Goal: Task Accomplishment & Management: Use online tool/utility

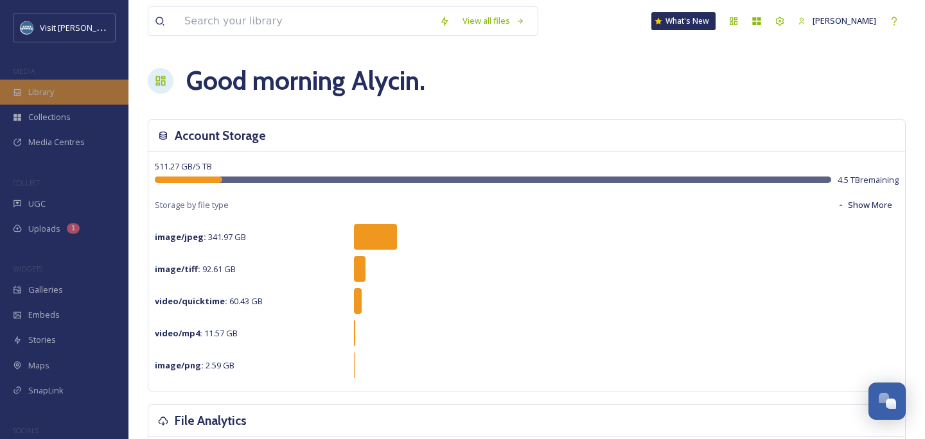
click at [33, 91] on span "Library" at bounding box center [41, 92] width 26 height 12
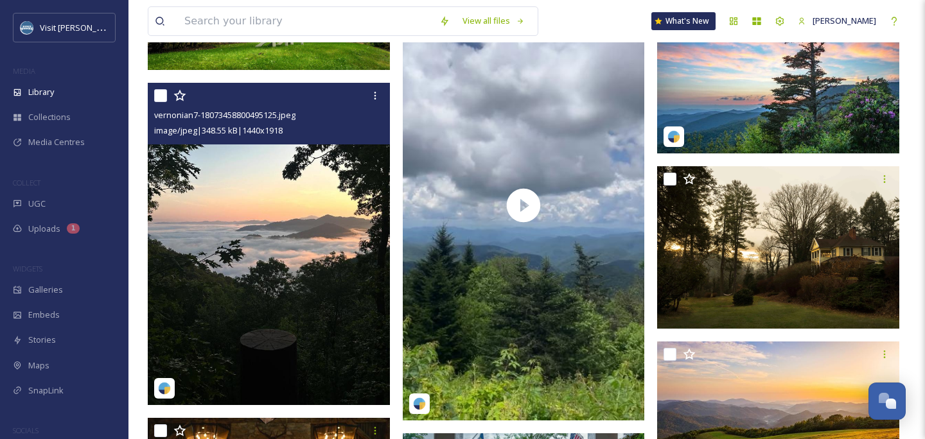
scroll to position [1359, 0]
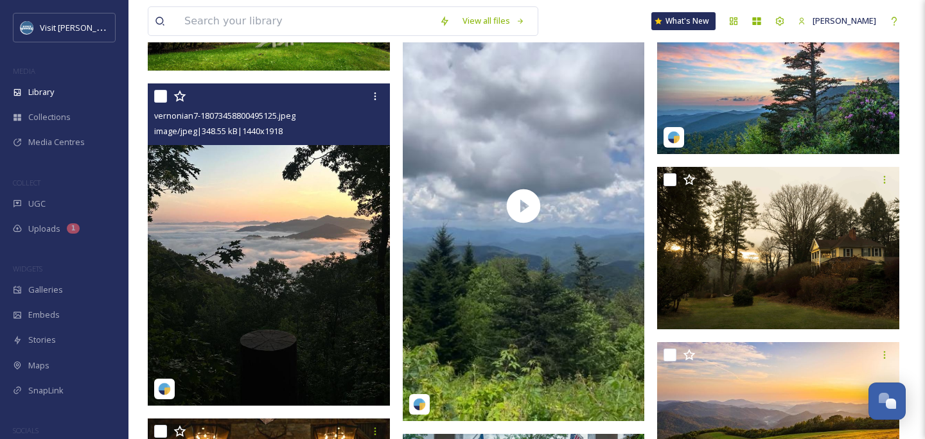
click at [225, 304] on img at bounding box center [269, 244] width 242 height 322
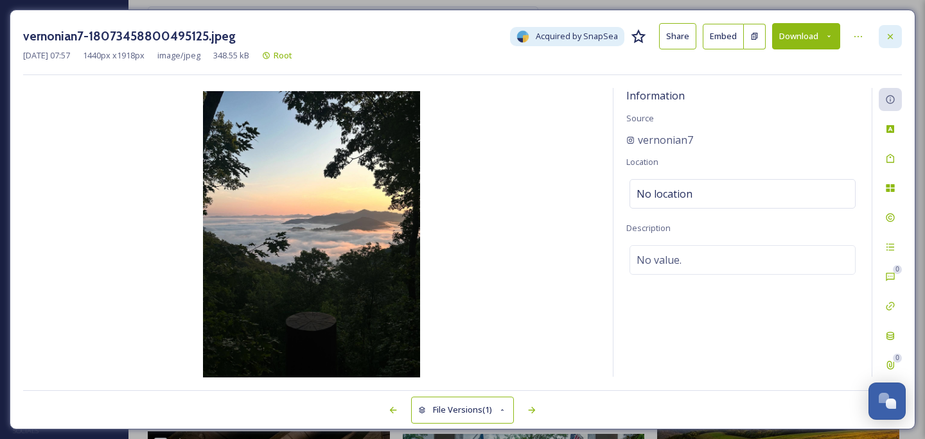
click at [889, 35] on icon at bounding box center [889, 35] width 5 height 5
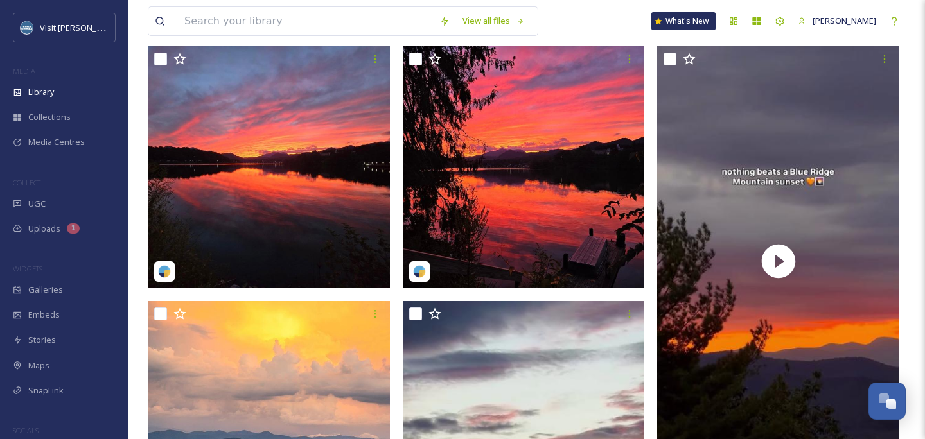
scroll to position [274, 0]
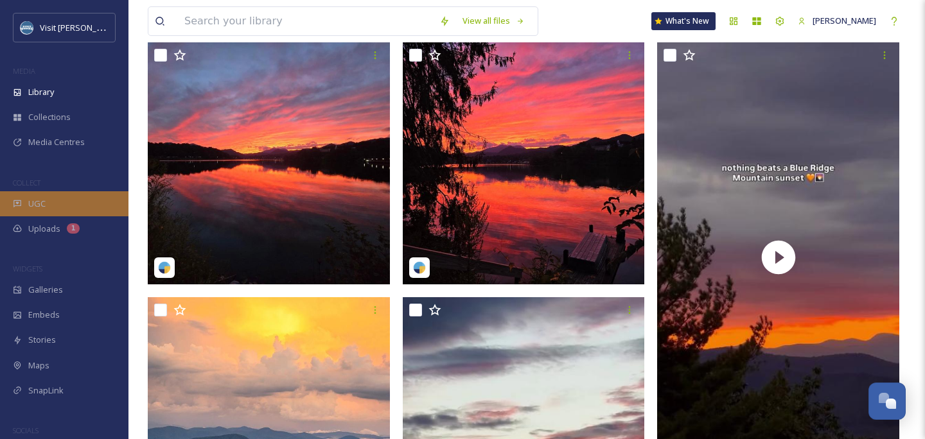
click at [41, 200] on span "UGC" at bounding box center [36, 204] width 17 height 12
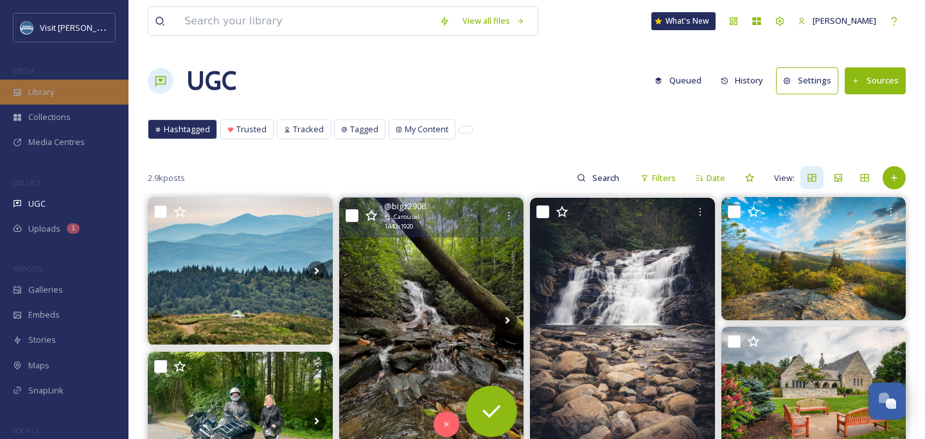
click at [69, 89] on div "Library" at bounding box center [64, 92] width 128 height 25
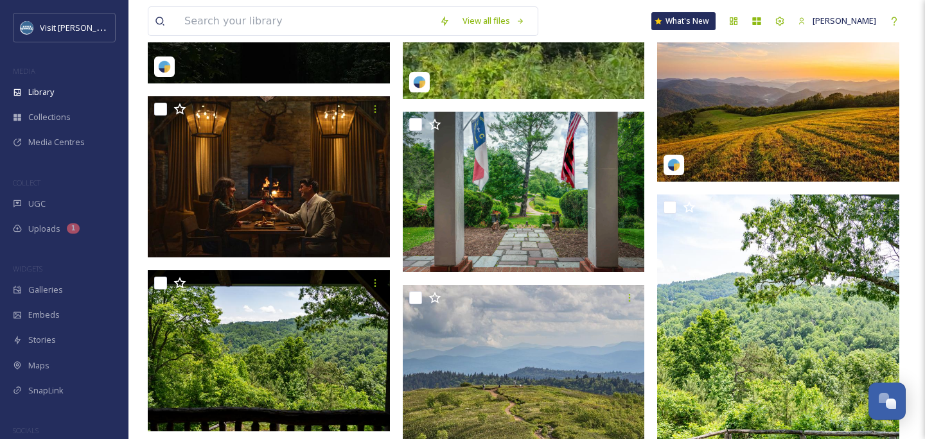
scroll to position [1694, 0]
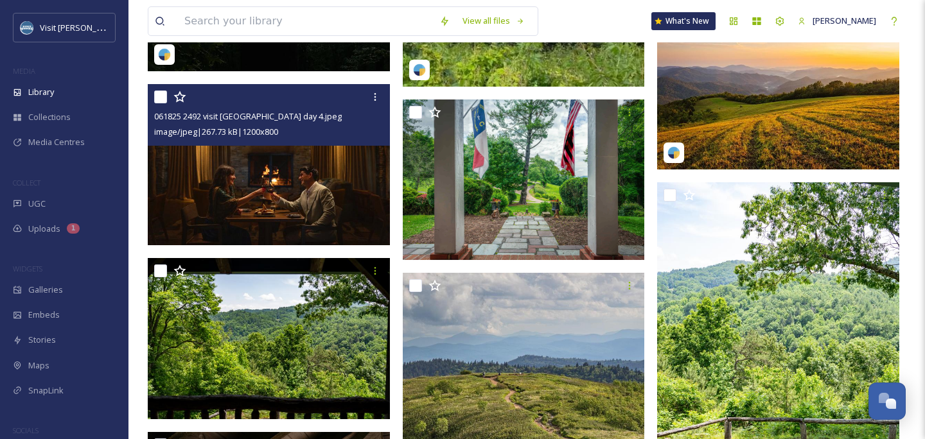
click at [247, 201] on img at bounding box center [269, 165] width 242 height 162
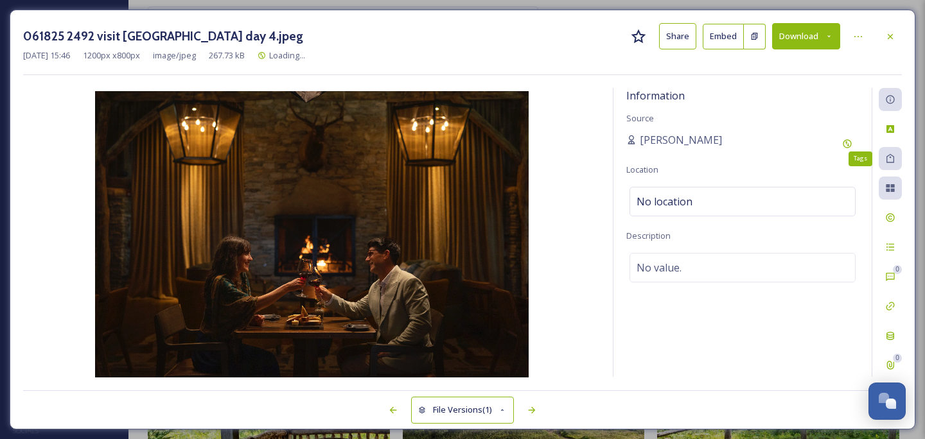
click at [894, 153] on icon at bounding box center [890, 158] width 10 height 10
click at [890, 163] on div "Tags" at bounding box center [889, 158] width 23 height 23
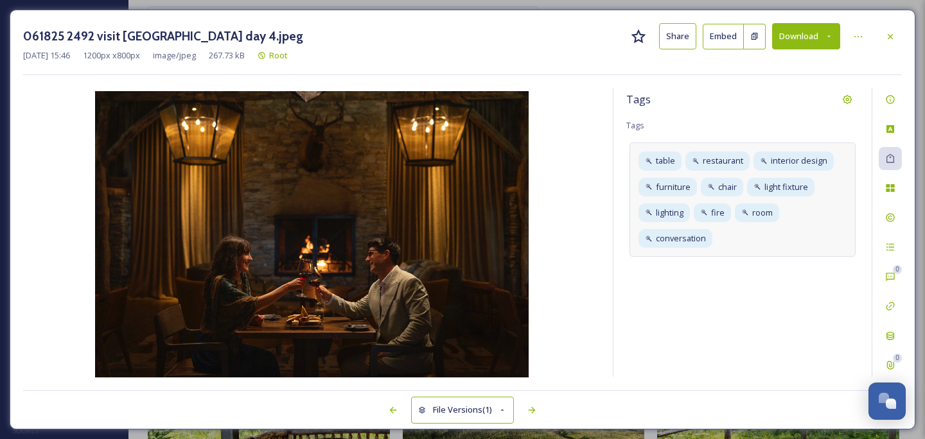
click at [807, 245] on div "table restaurant interior design furniture chair light fixture lighting fire ro…" at bounding box center [742, 200] width 226 height 114
type input "cataloochee ranch"
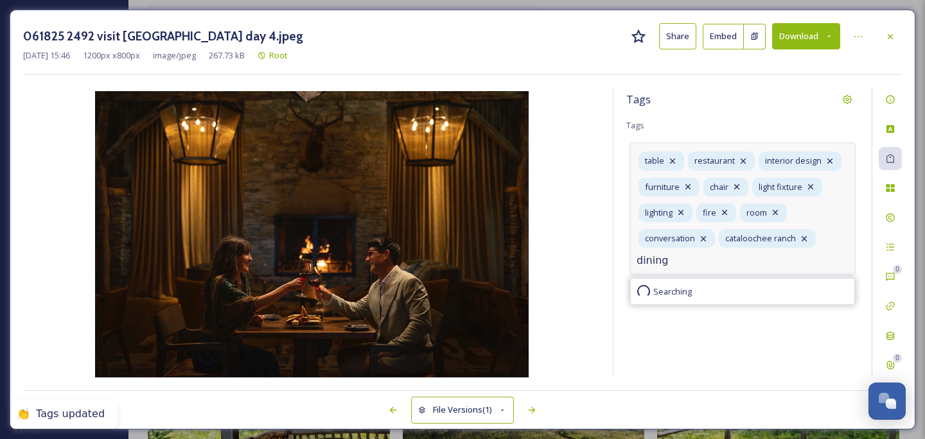
type input "dining"
type input "couple"
type input "wine"
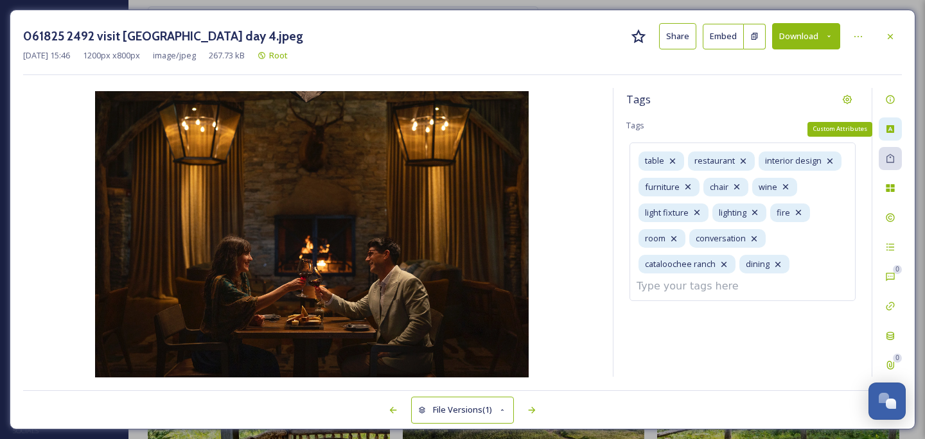
click at [891, 131] on icon at bounding box center [890, 129] width 8 height 8
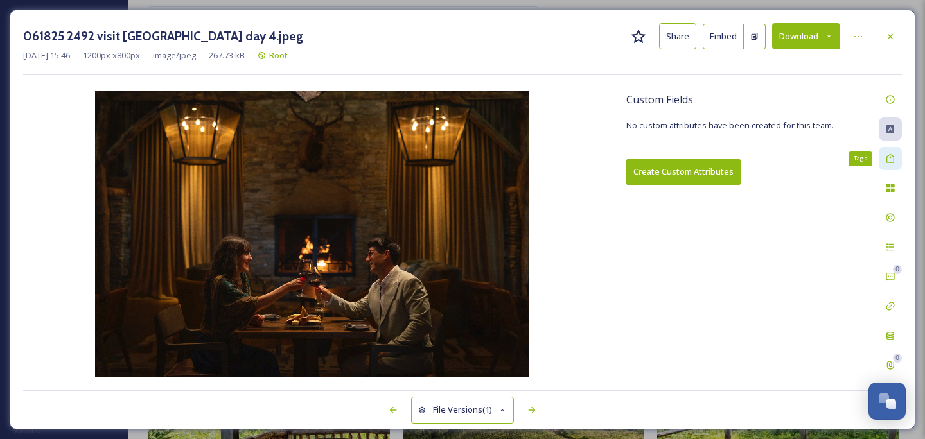
click at [888, 164] on div "Tags" at bounding box center [889, 158] width 23 height 23
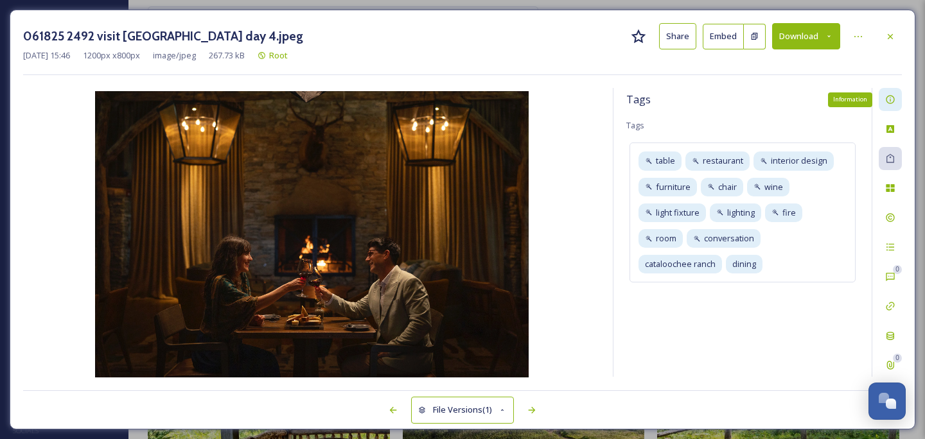
click at [889, 103] on icon at bounding box center [889, 100] width 8 height 8
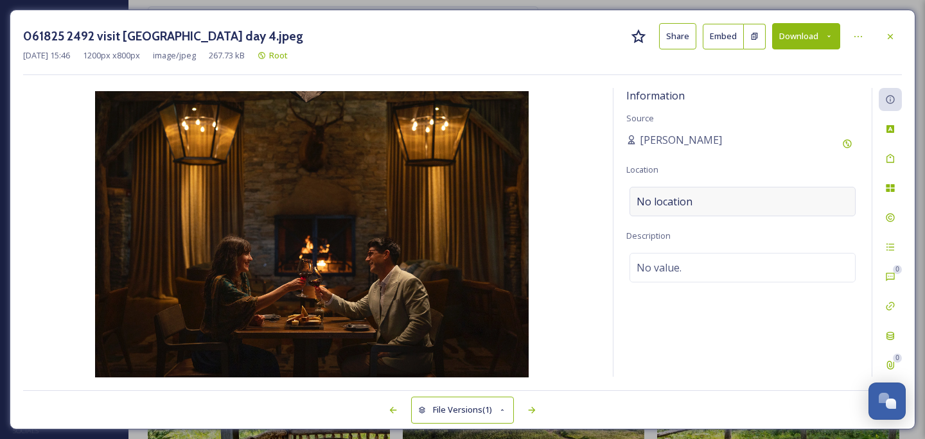
click at [699, 204] on div "No location" at bounding box center [742, 202] width 226 height 30
click at [691, 200] on input at bounding box center [742, 201] width 225 height 28
type input "Cataloochee R"
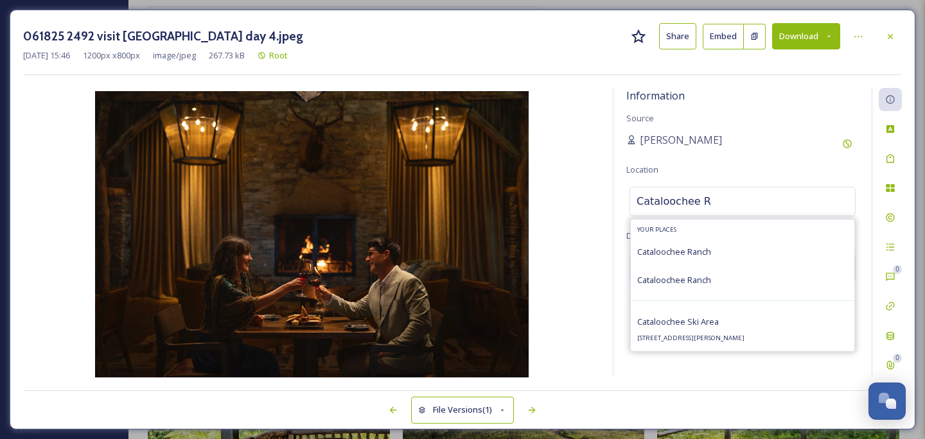
click at [737, 195] on input "Cataloochee R" at bounding box center [742, 201] width 225 height 28
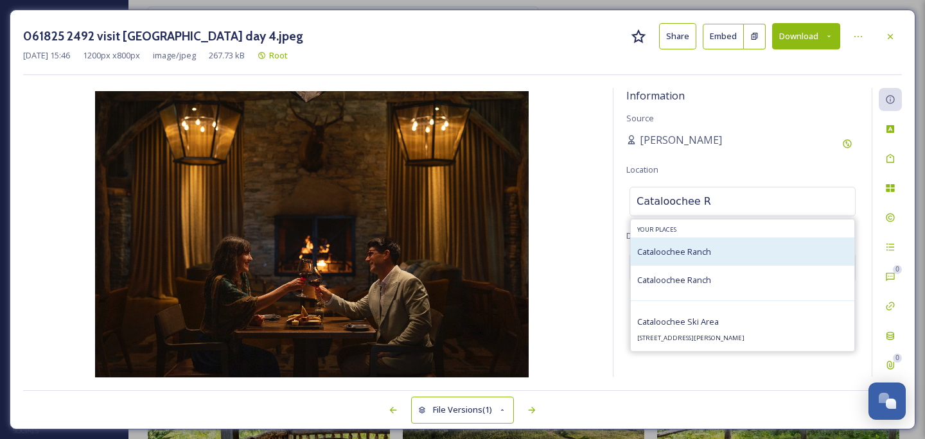
click at [709, 256] on span "Cataloochee Ranch" at bounding box center [674, 252] width 74 height 12
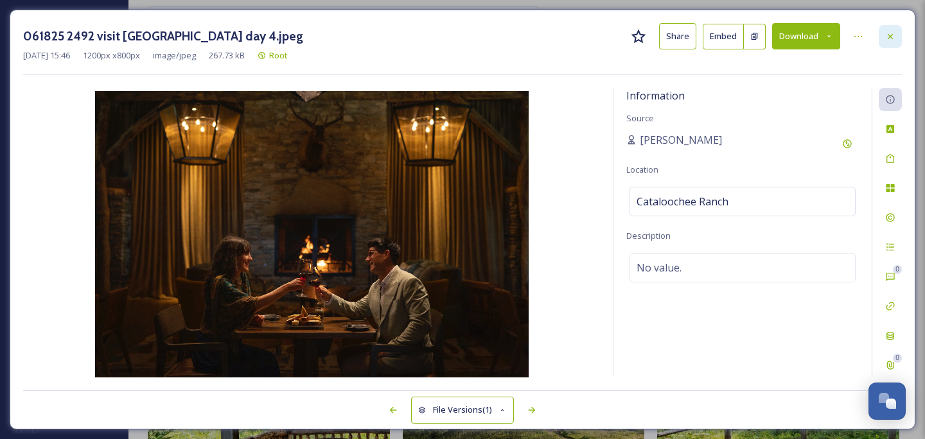
click at [889, 35] on icon at bounding box center [890, 36] width 10 height 10
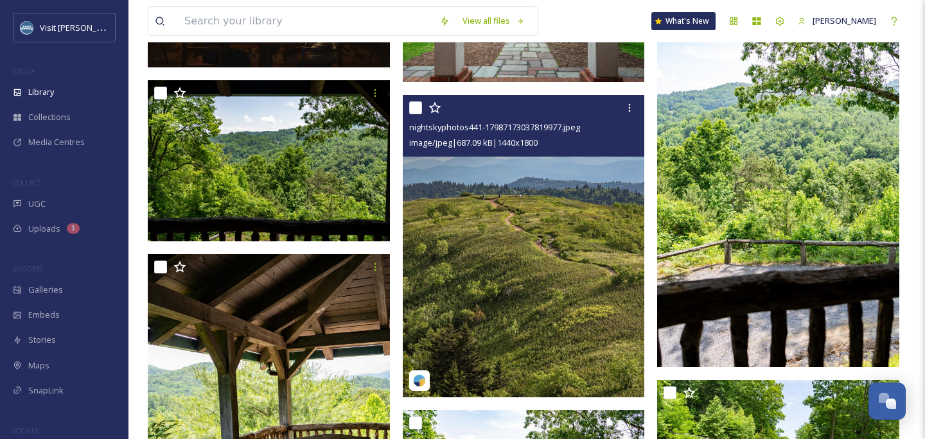
scroll to position [1863, 0]
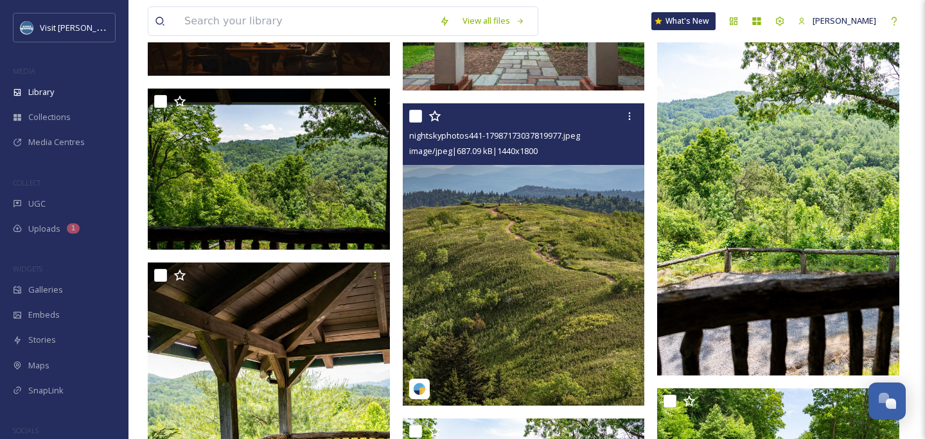
click at [538, 186] on img at bounding box center [524, 254] width 242 height 302
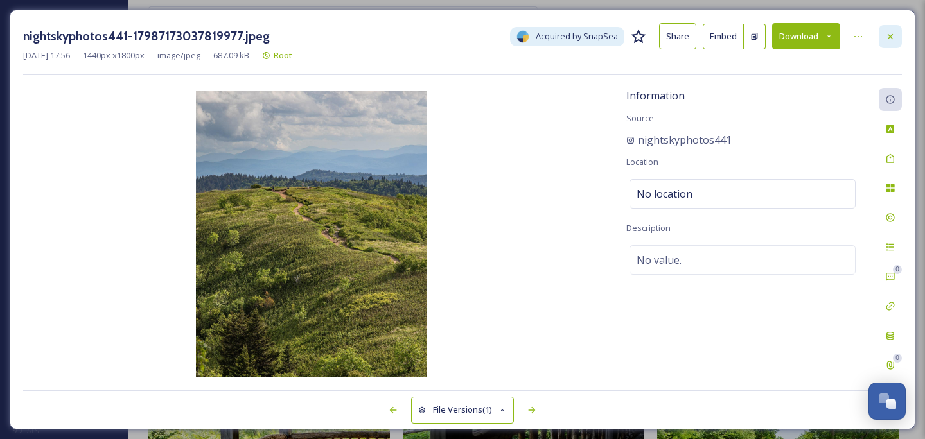
click at [889, 42] on div at bounding box center [889, 36] width 23 height 23
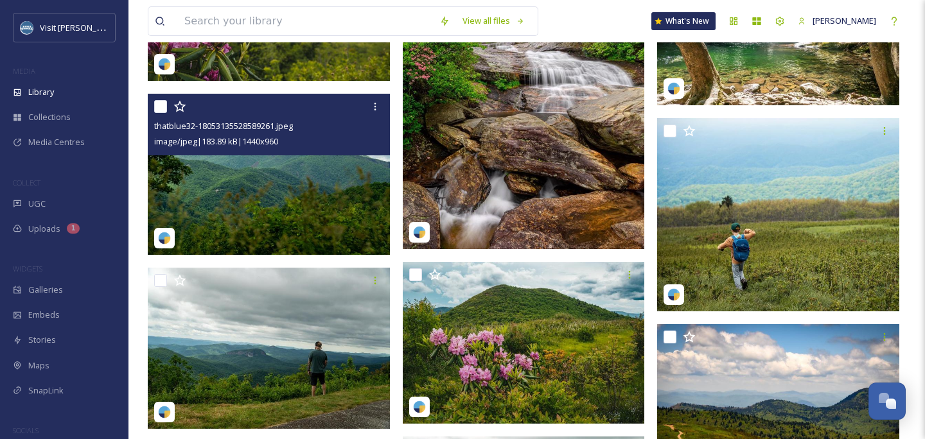
scroll to position [7388, 0]
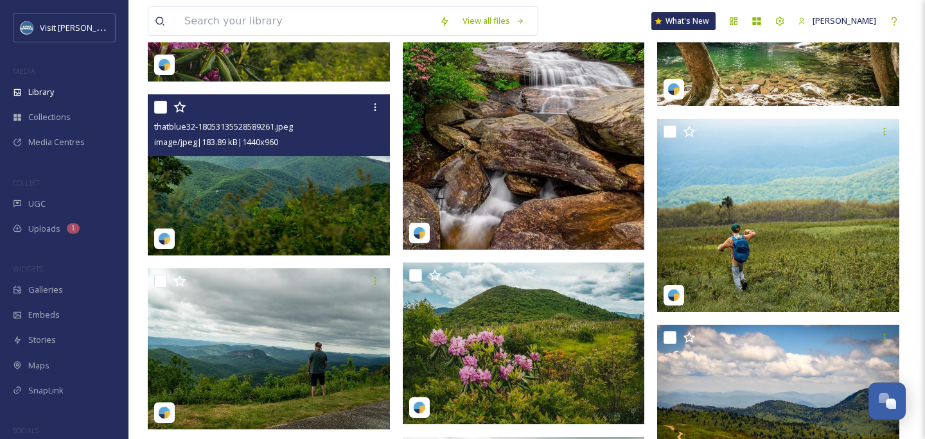
click at [227, 192] on img at bounding box center [269, 175] width 242 height 162
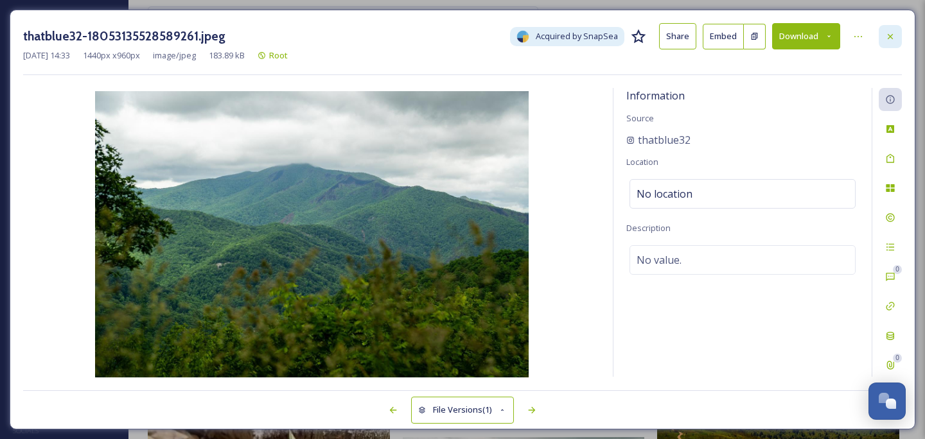
click at [899, 30] on div at bounding box center [889, 36] width 23 height 23
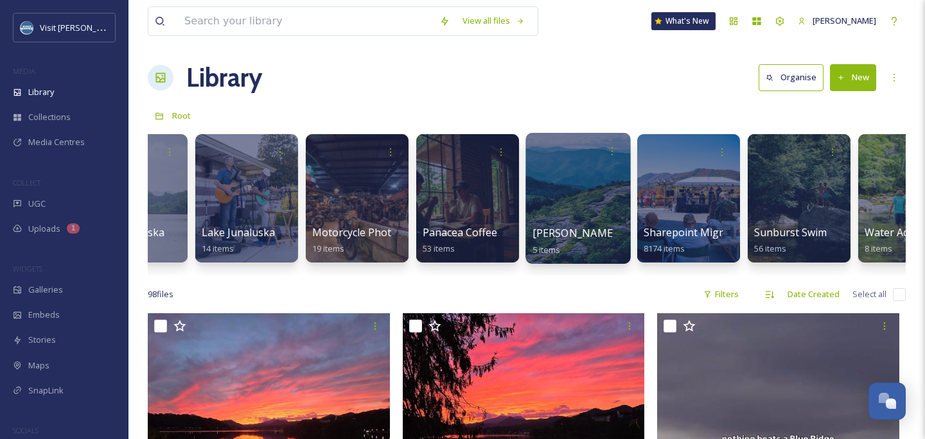
scroll to position [6, 0]
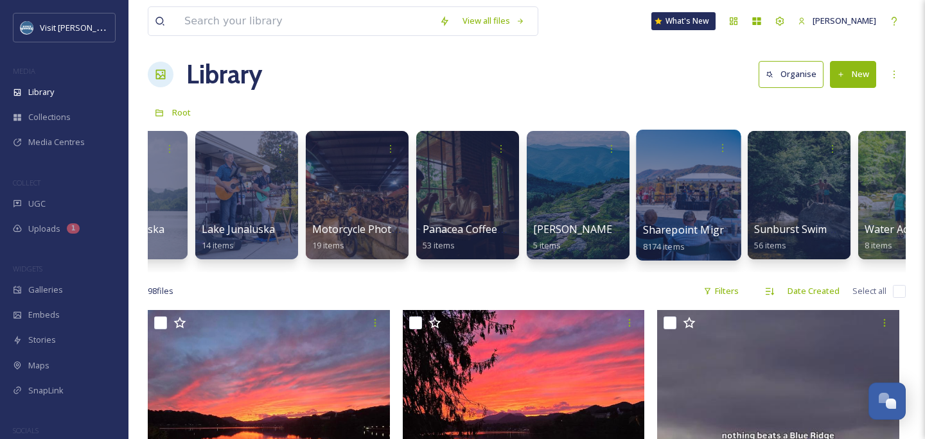
drag, startPoint x: 620, startPoint y: 202, endPoint x: 693, endPoint y: 205, distance: 73.3
click at [693, 205] on div at bounding box center [688, 195] width 105 height 131
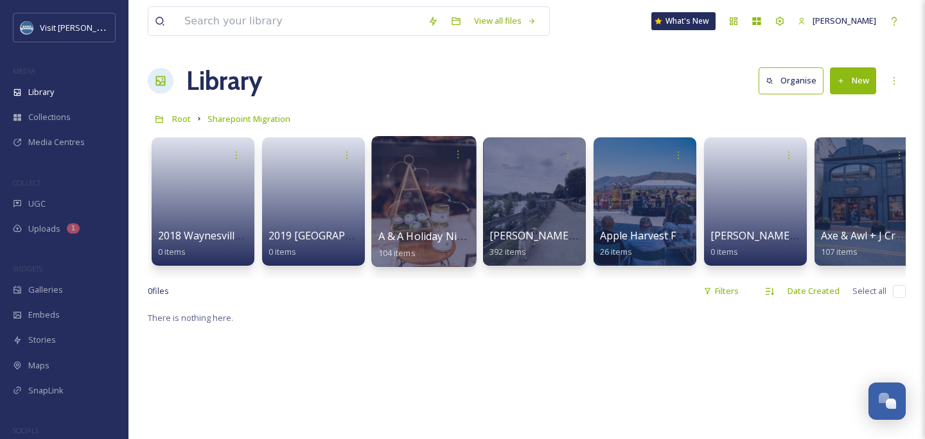
scroll to position [0, 131]
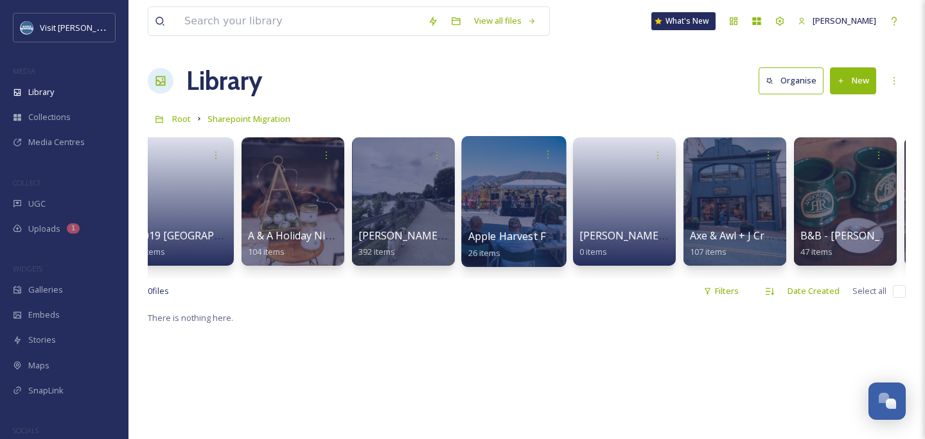
click at [519, 196] on div at bounding box center [513, 201] width 105 height 131
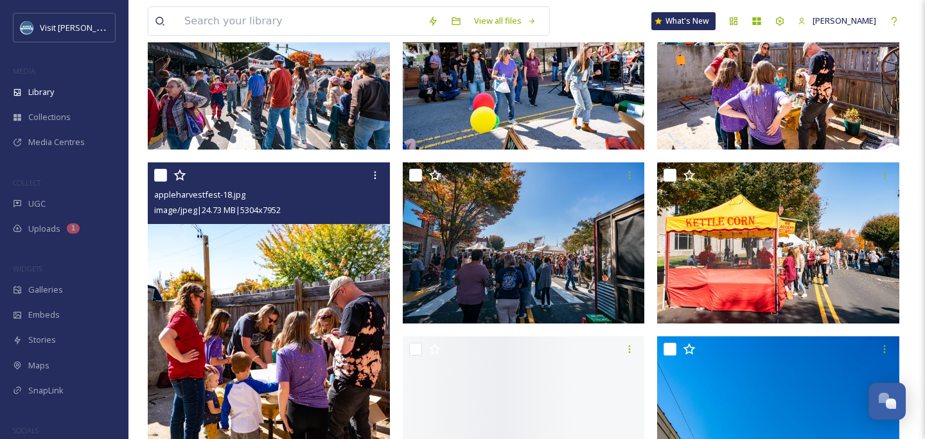
scroll to position [193, 0]
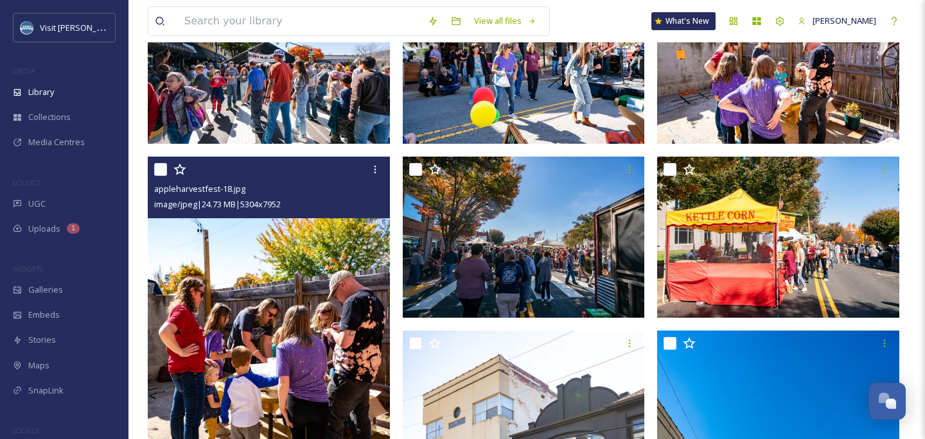
click at [252, 379] on img at bounding box center [269, 338] width 242 height 363
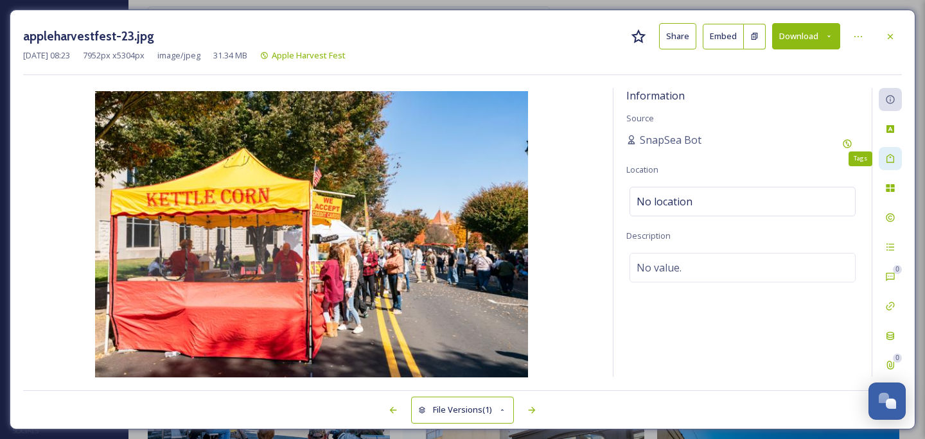
click at [900, 162] on div "Tags" at bounding box center [889, 158] width 23 height 23
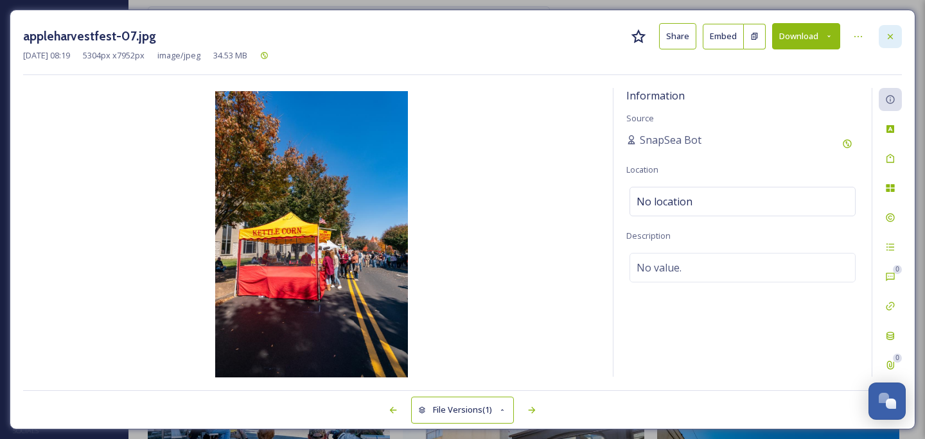
click at [891, 39] on icon at bounding box center [890, 36] width 10 height 10
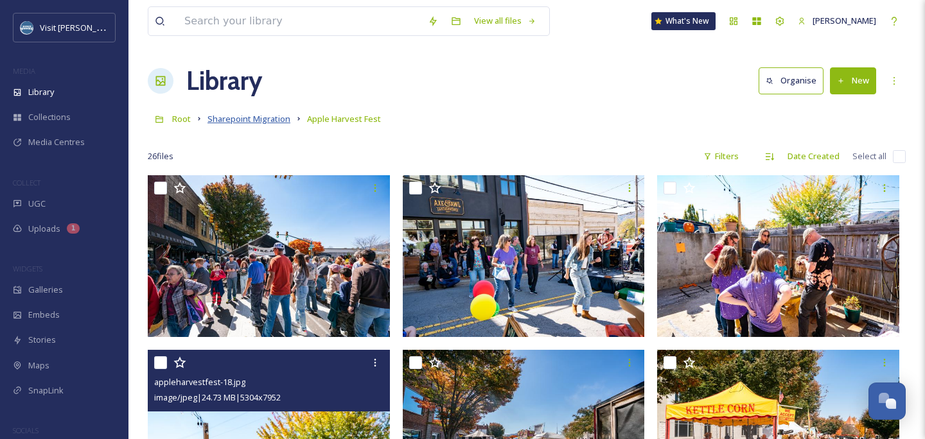
click at [274, 117] on span "Sharepoint Migration" at bounding box center [248, 119] width 83 height 12
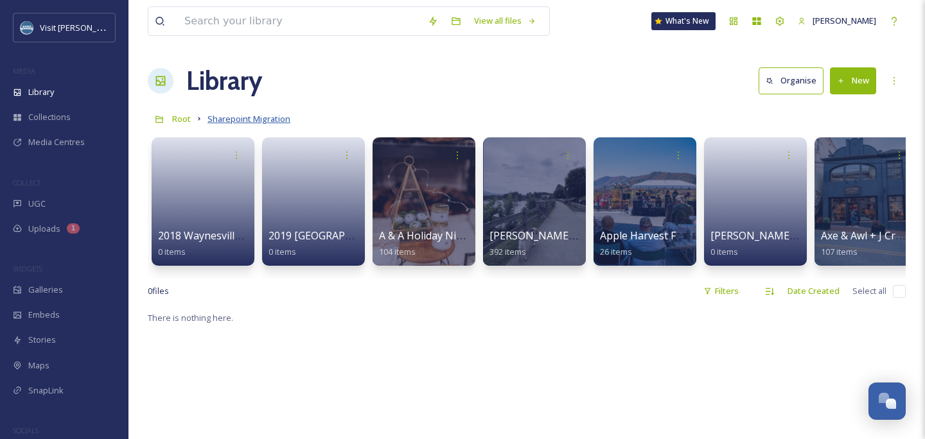
click at [256, 120] on span "Sharepoint Migration" at bounding box center [248, 119] width 83 height 12
click at [349, 26] on input at bounding box center [299, 21] width 243 height 28
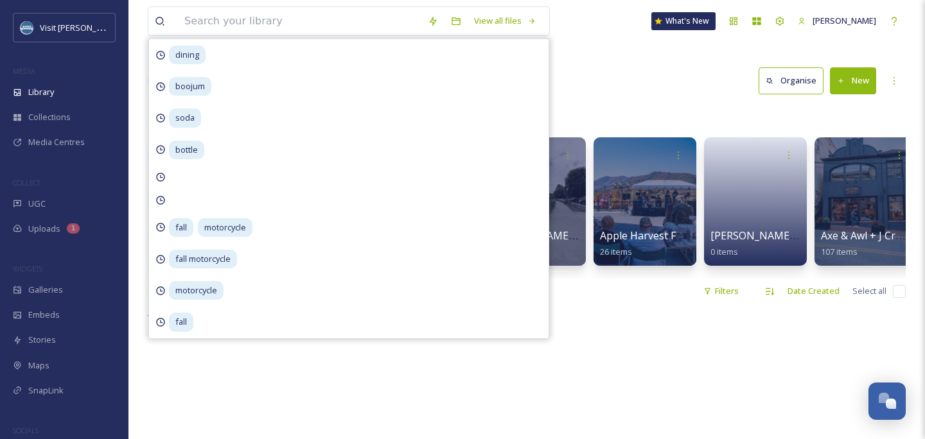
click at [714, 99] on div "Library Organise New" at bounding box center [527, 81] width 758 height 39
